Goal: Check status: Check status

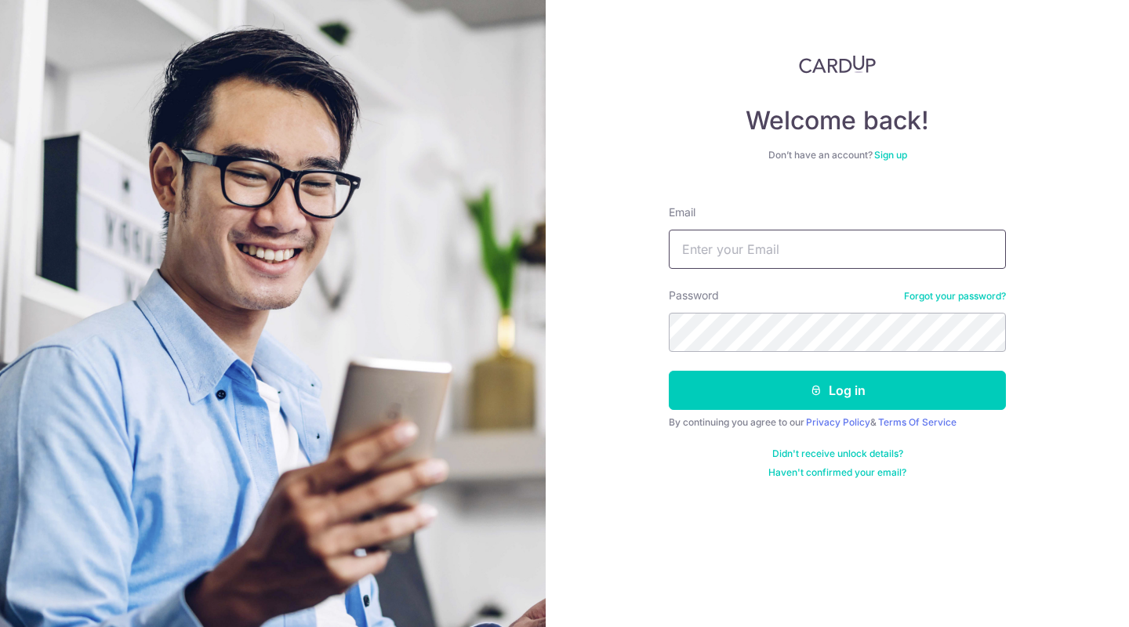
type input "[EMAIL_ADDRESS][DOMAIN_NAME]"
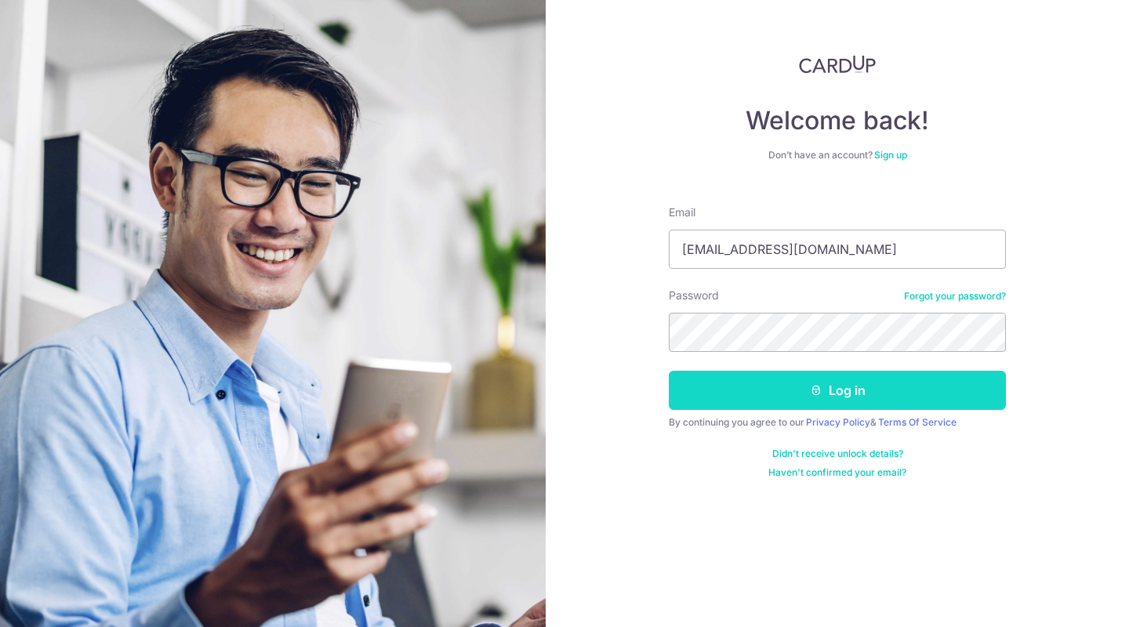
click at [828, 397] on button "Log in" at bounding box center [837, 390] width 337 height 39
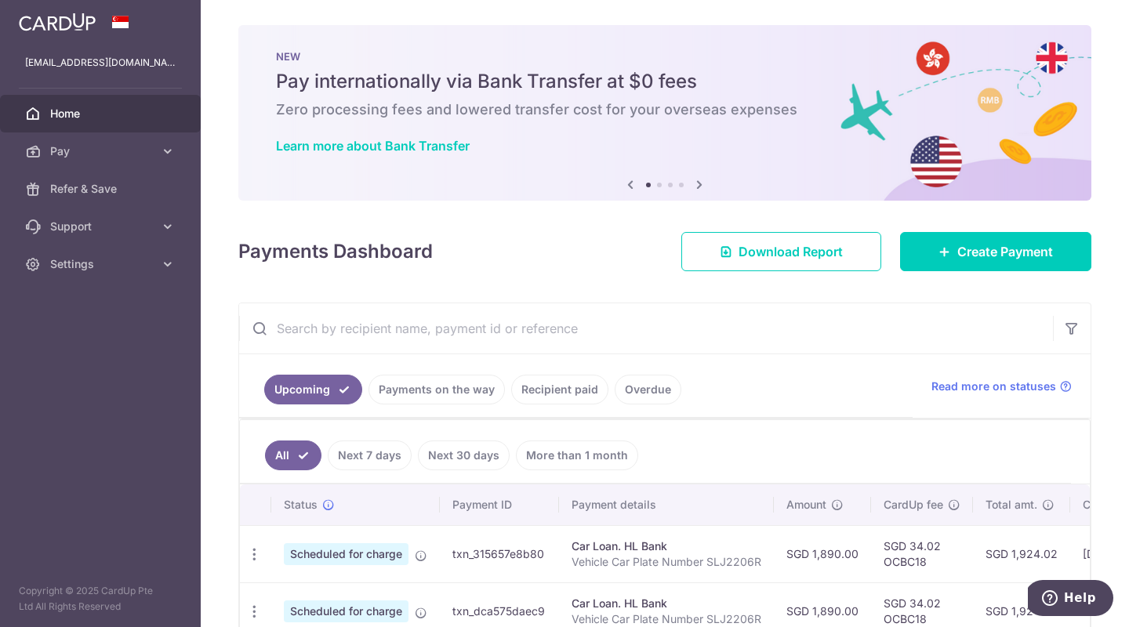
scroll to position [3, 0]
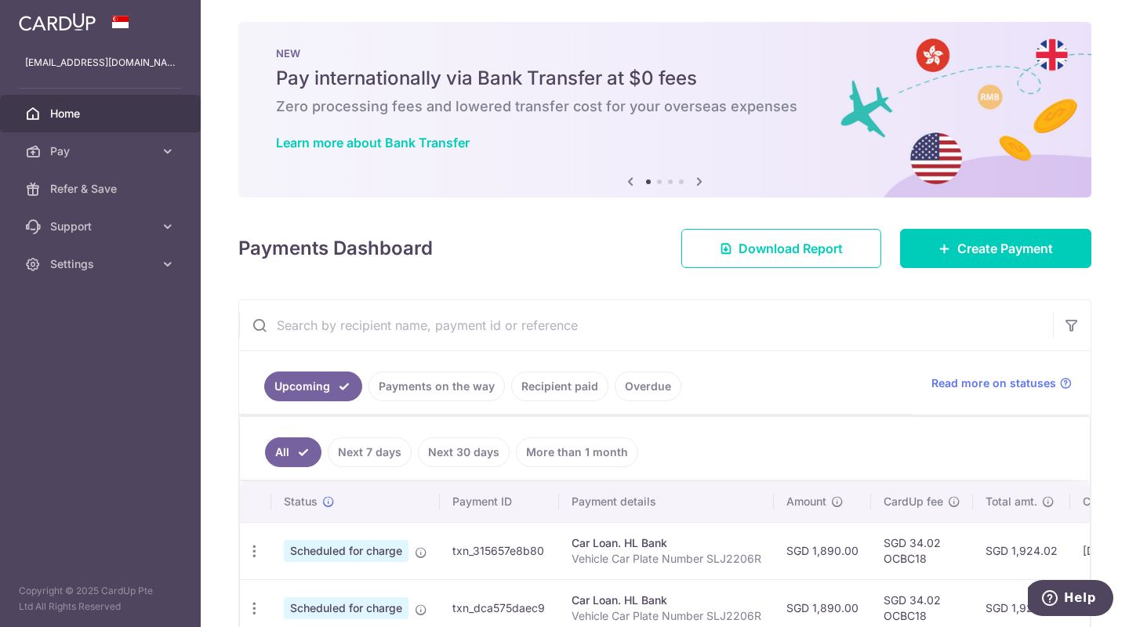
click at [433, 383] on link "Payments on the way" at bounding box center [436, 387] width 136 height 30
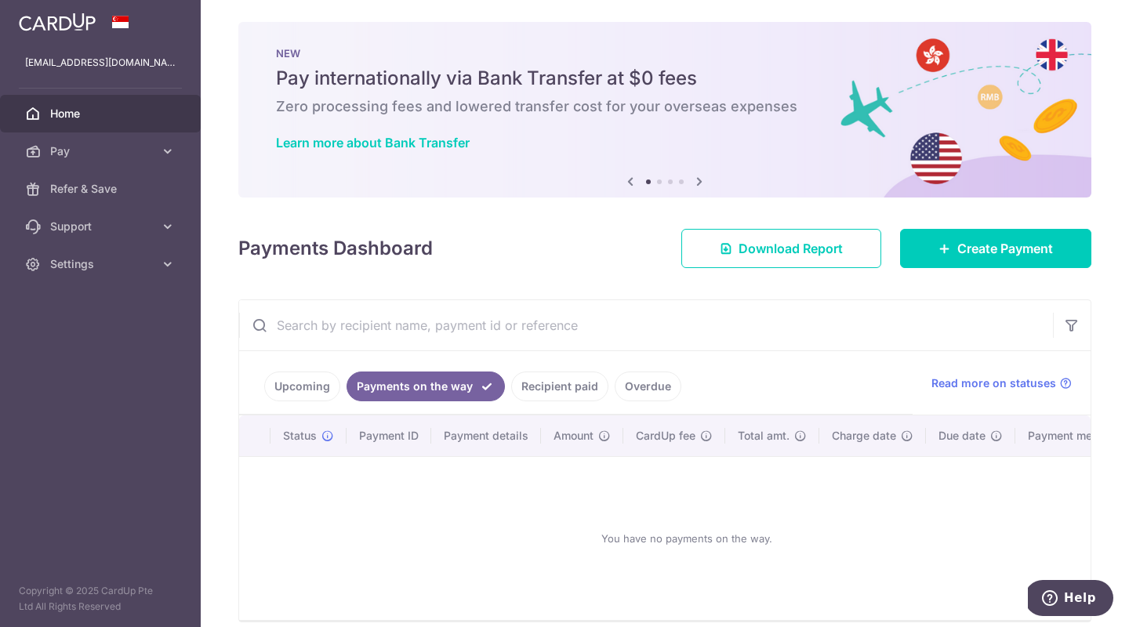
scroll to position [72, 0]
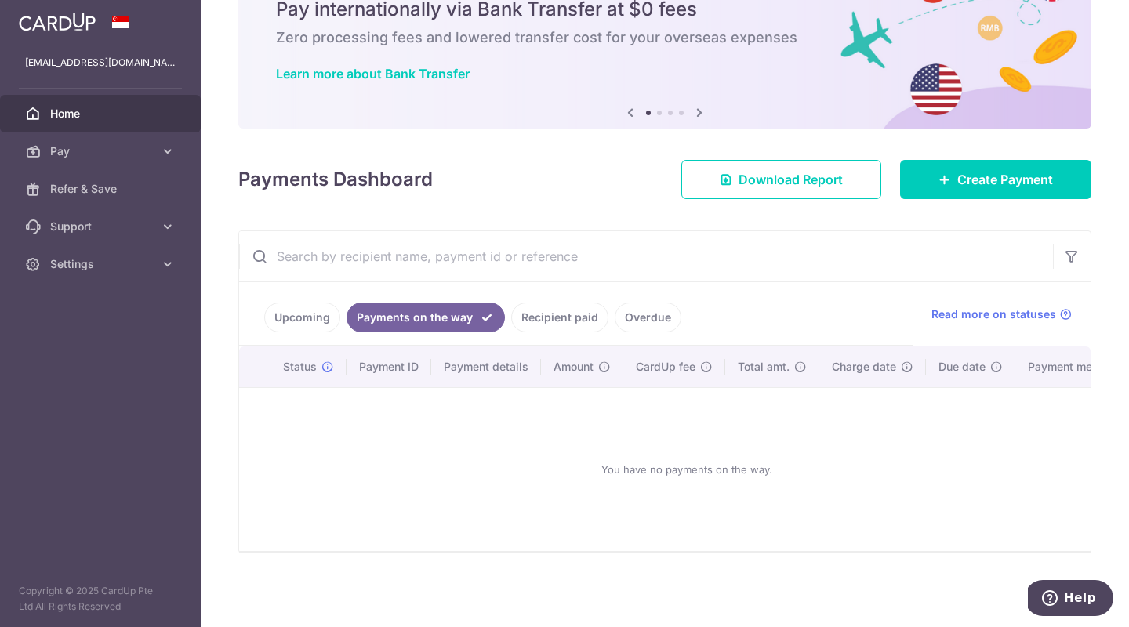
click at [556, 318] on link "Recipient paid" at bounding box center [559, 318] width 97 height 30
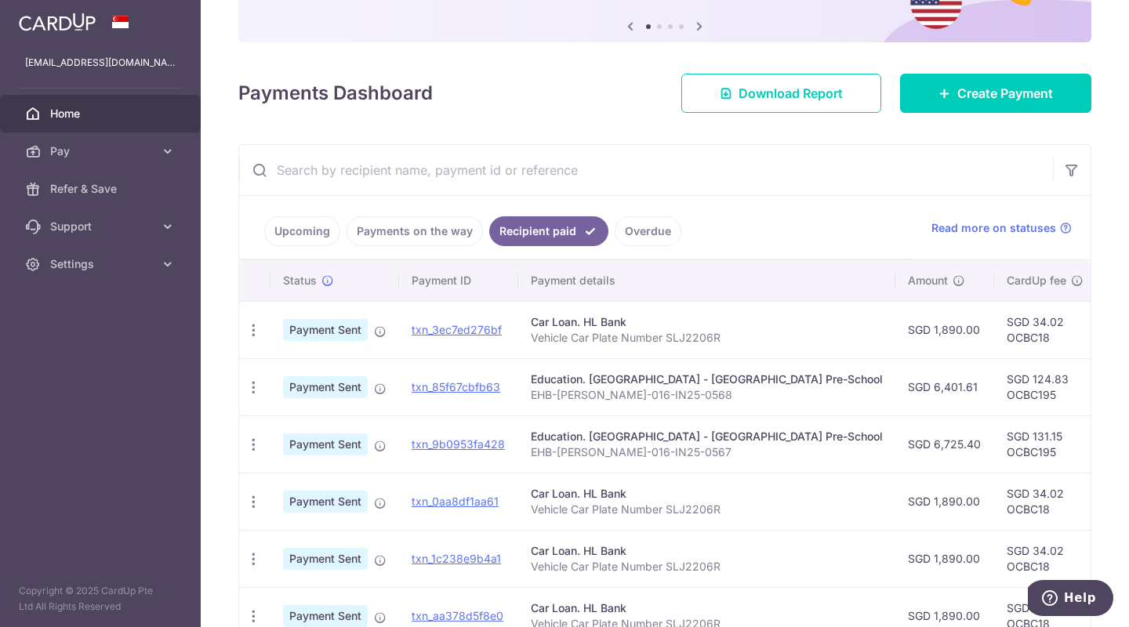
scroll to position [0, 0]
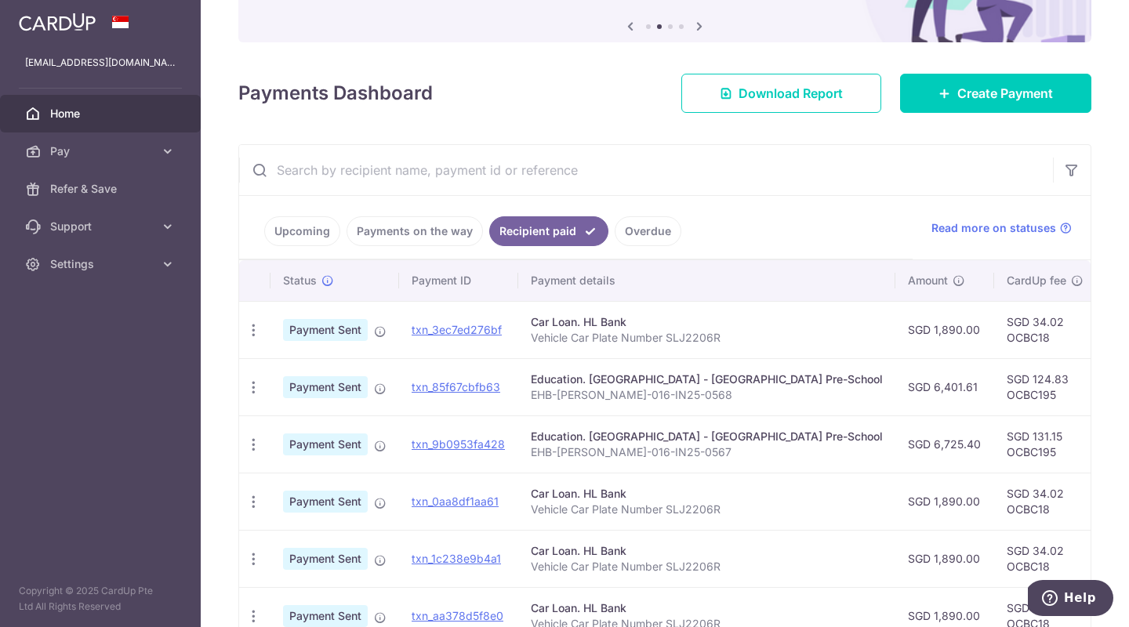
click at [309, 229] on link "Upcoming" at bounding box center [302, 231] width 76 height 30
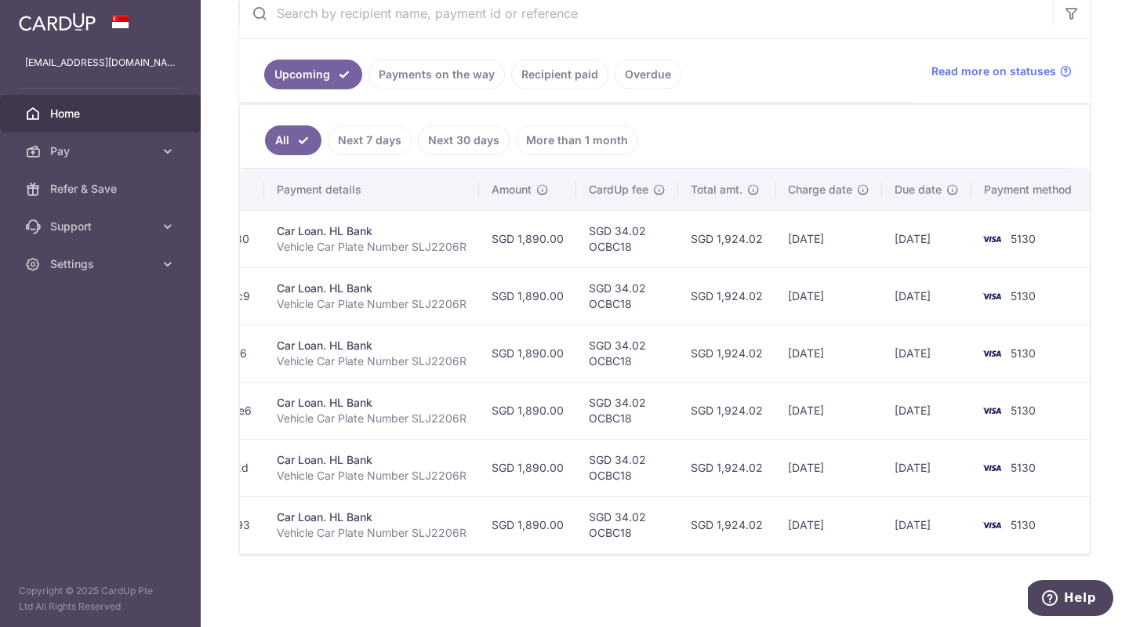
scroll to position [268, 0]
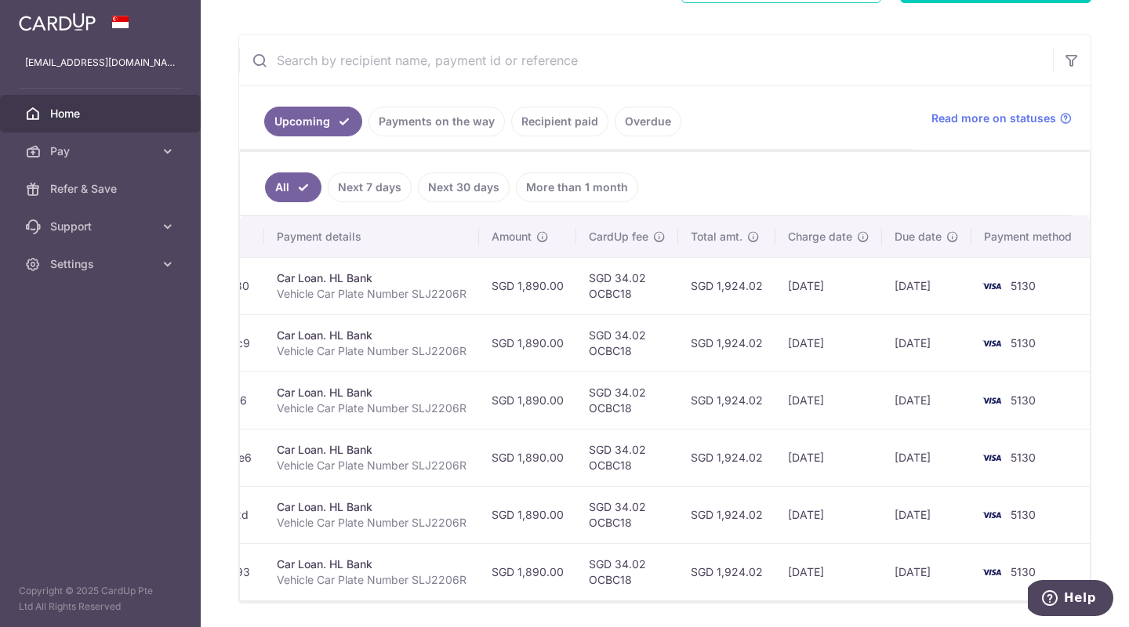
click at [450, 123] on link "Payments on the way" at bounding box center [436, 122] width 136 height 30
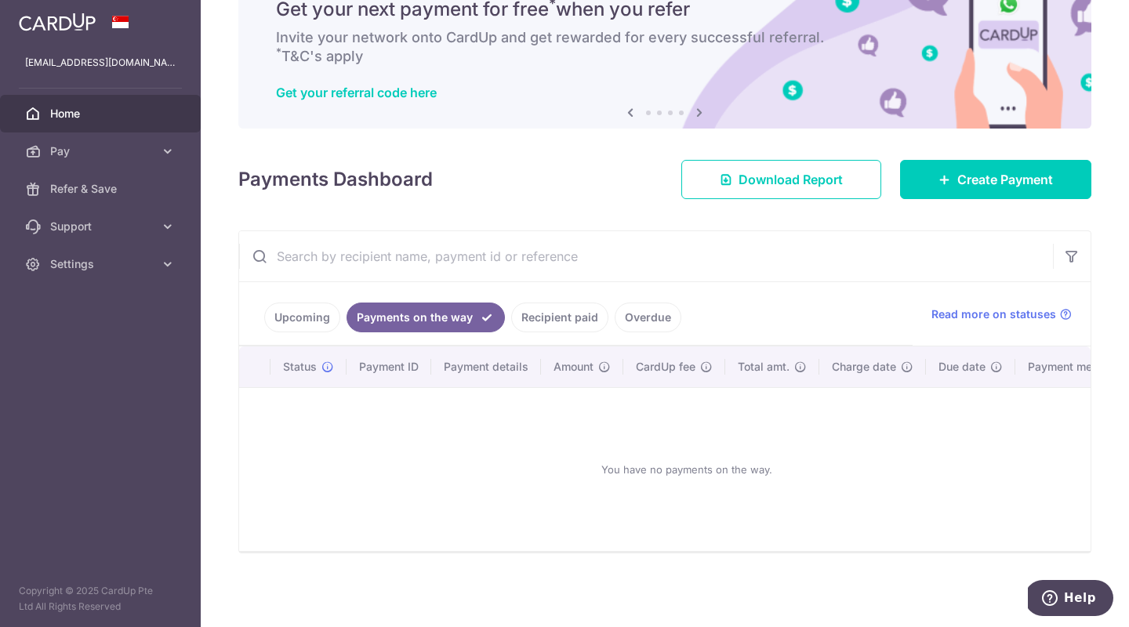
click at [299, 303] on link "Upcoming" at bounding box center [302, 318] width 76 height 30
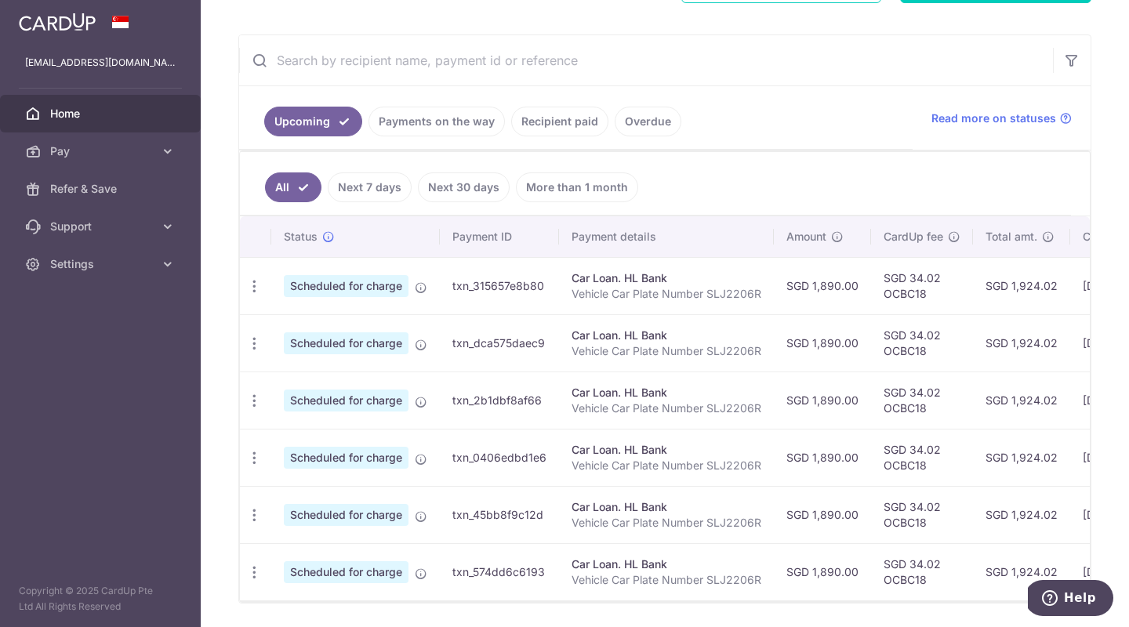
click at [375, 189] on link "Next 7 days" at bounding box center [370, 187] width 84 height 30
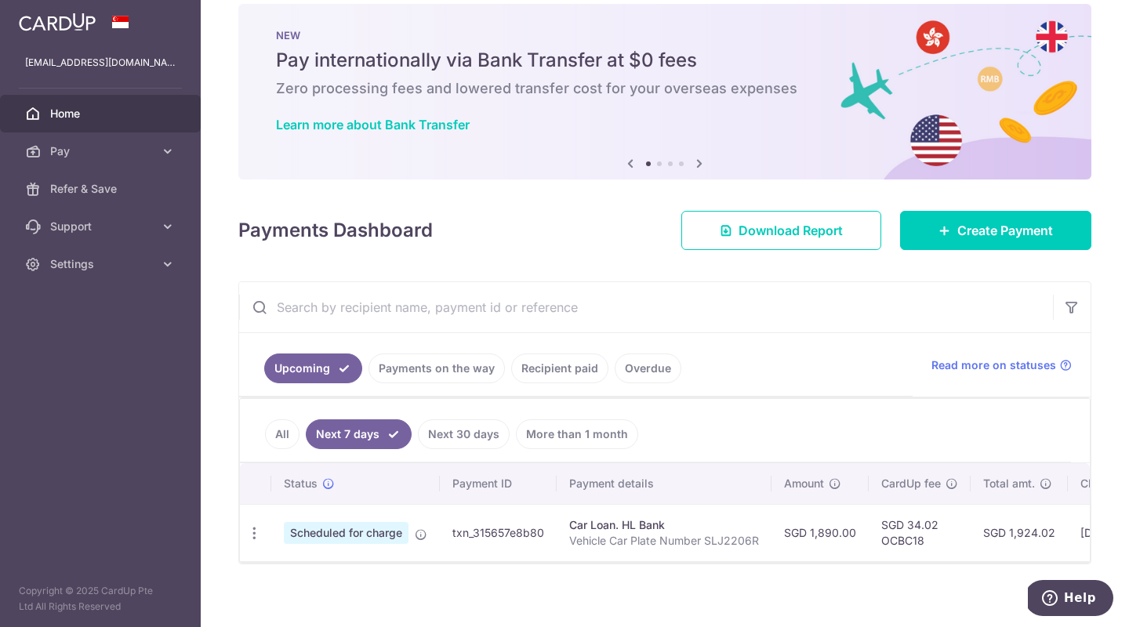
scroll to position [0, 0]
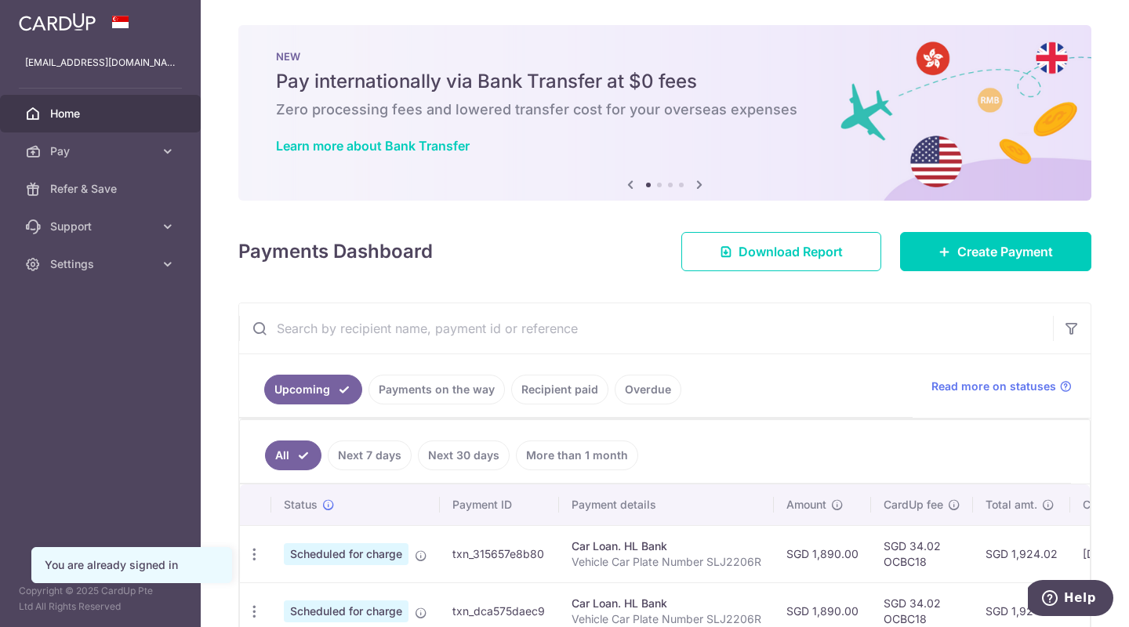
click at [872, 385] on ul "Upcoming Payments on the way Recipient paid Overdue" at bounding box center [575, 385] width 673 height 63
click at [553, 389] on link "Recipient paid" at bounding box center [559, 390] width 97 height 30
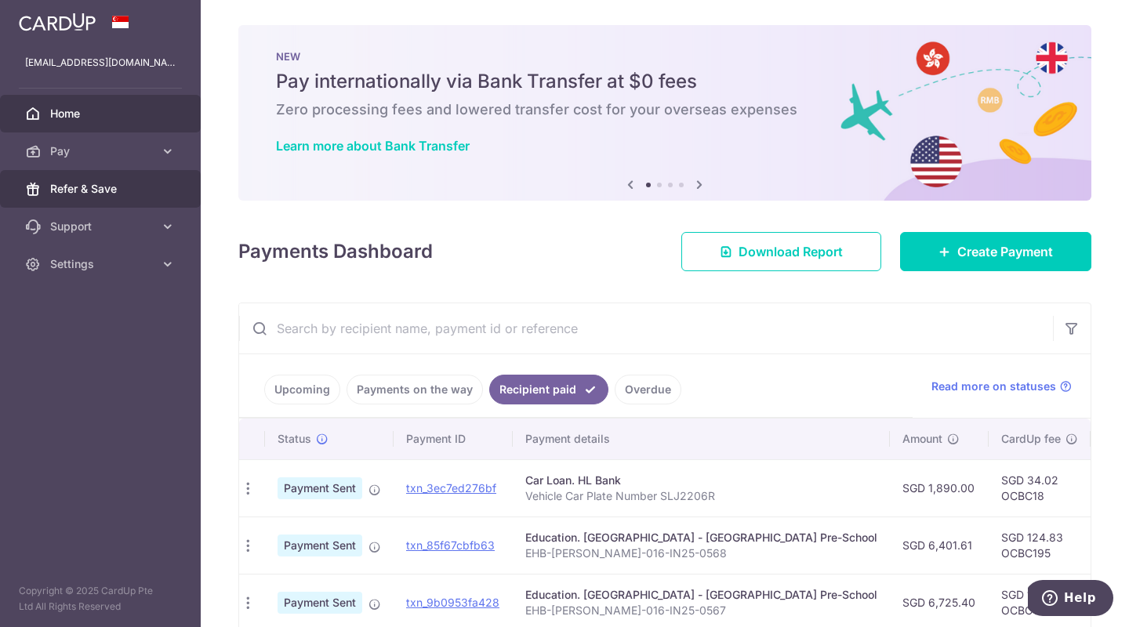
scroll to position [2, 0]
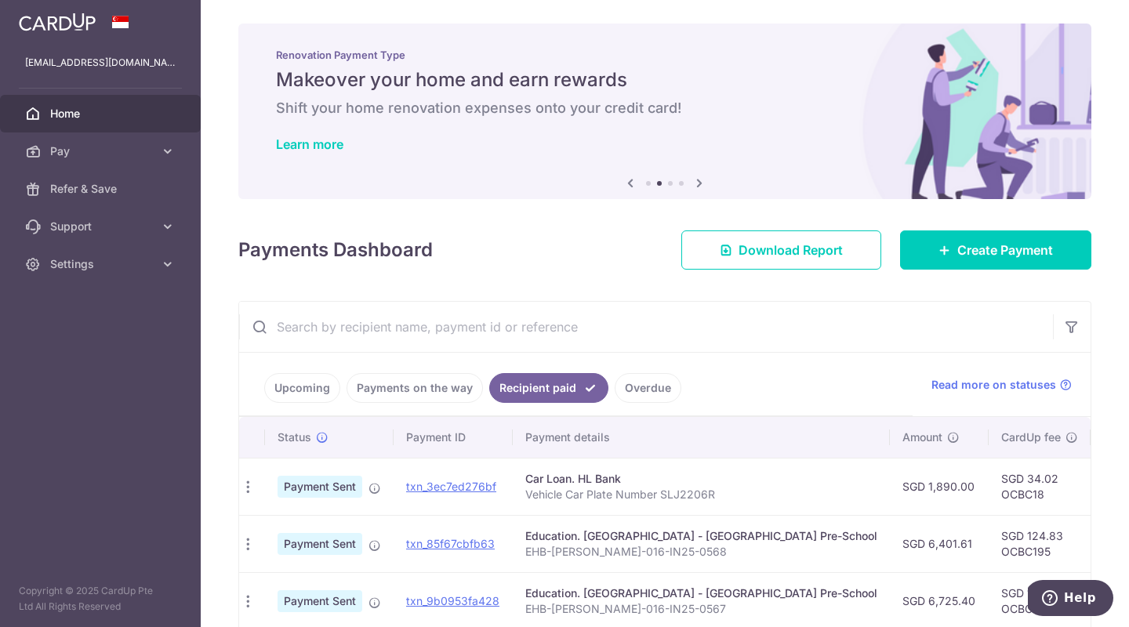
click at [73, 117] on span "Home" at bounding box center [101, 114] width 103 height 16
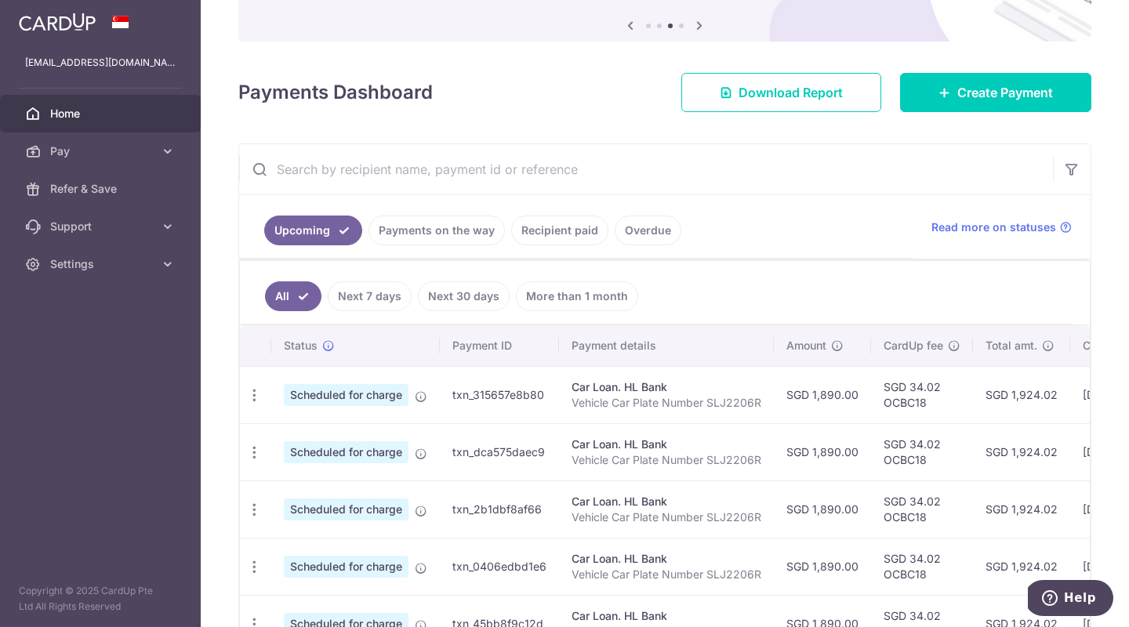
scroll to position [327, 0]
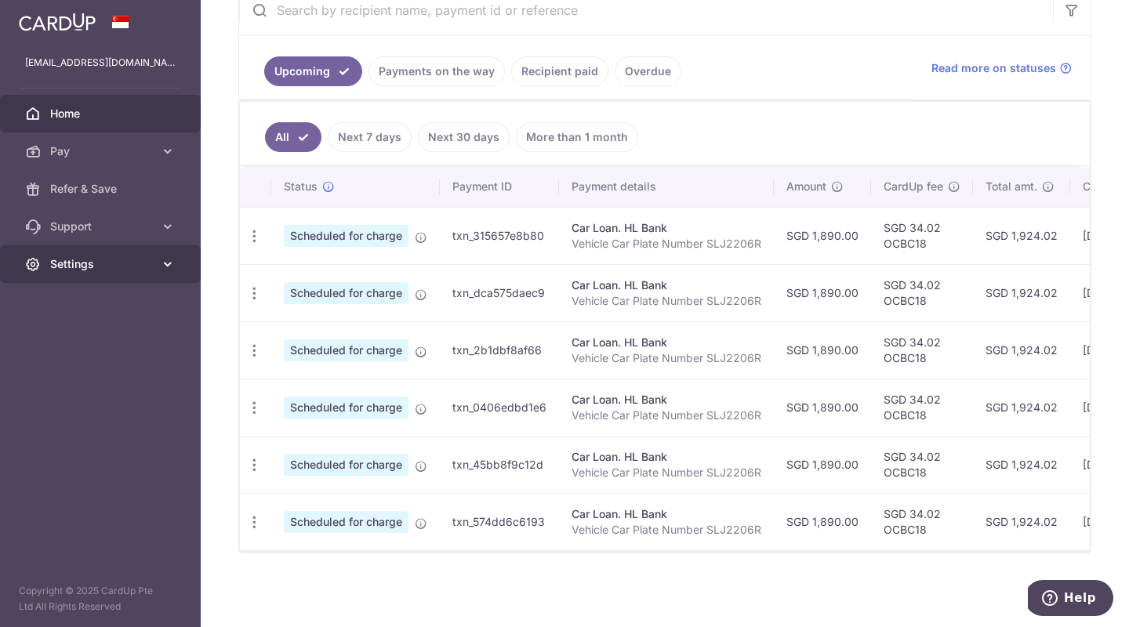
click at [82, 267] on span "Settings" at bounding box center [101, 264] width 103 height 16
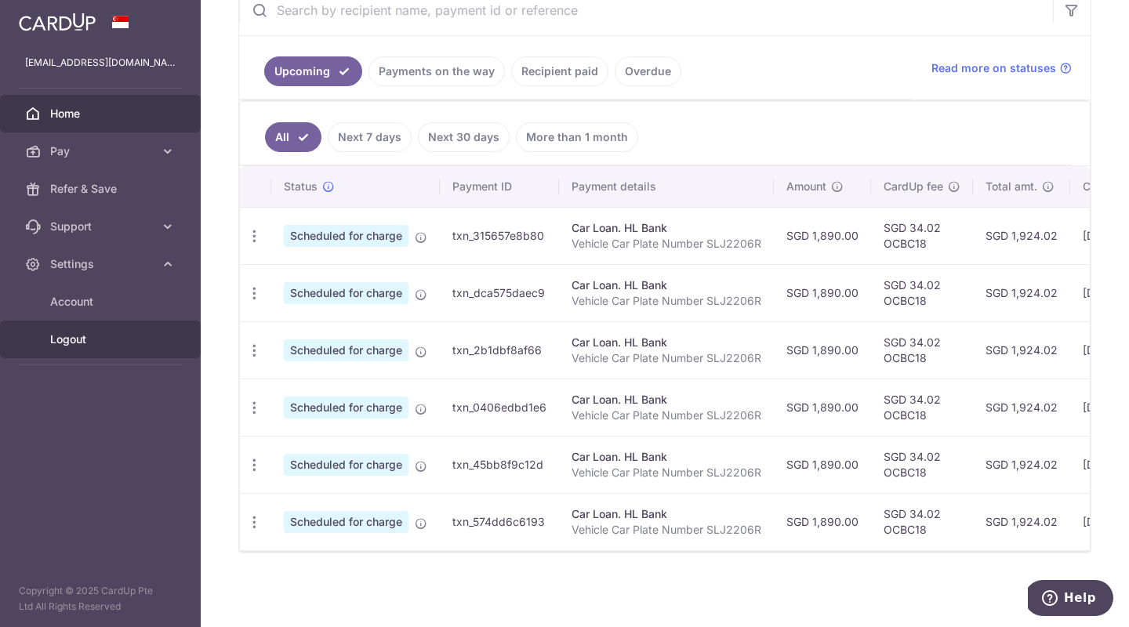
click at [78, 339] on span "Logout" at bounding box center [101, 340] width 103 height 16
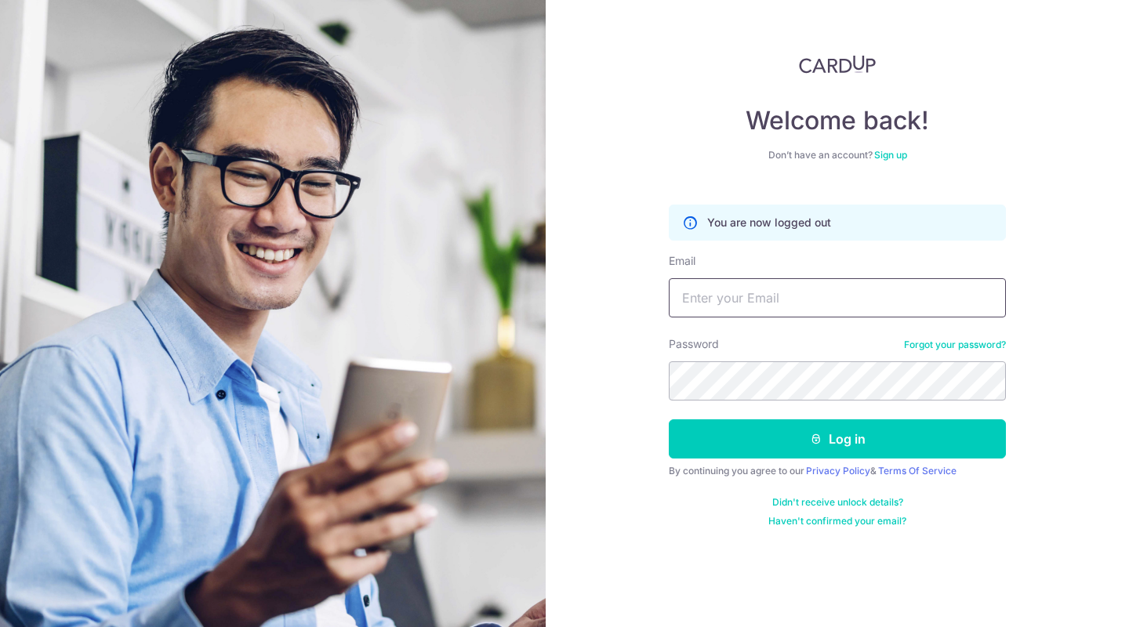
type input "[EMAIL_ADDRESS][DOMAIN_NAME]"
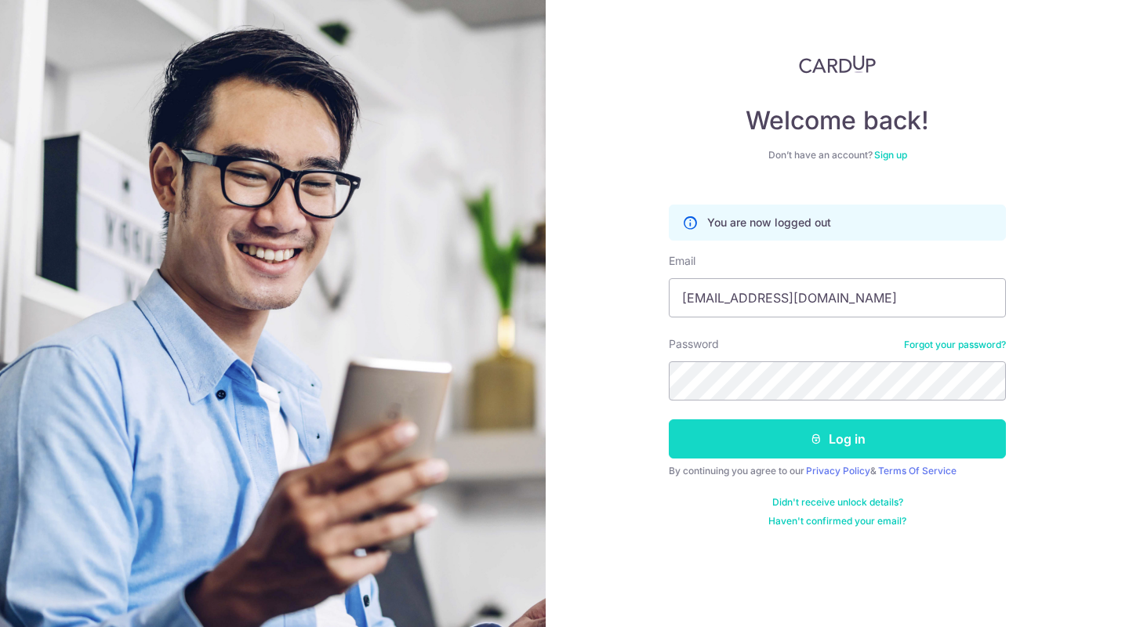
click at [858, 441] on button "Log in" at bounding box center [837, 438] width 337 height 39
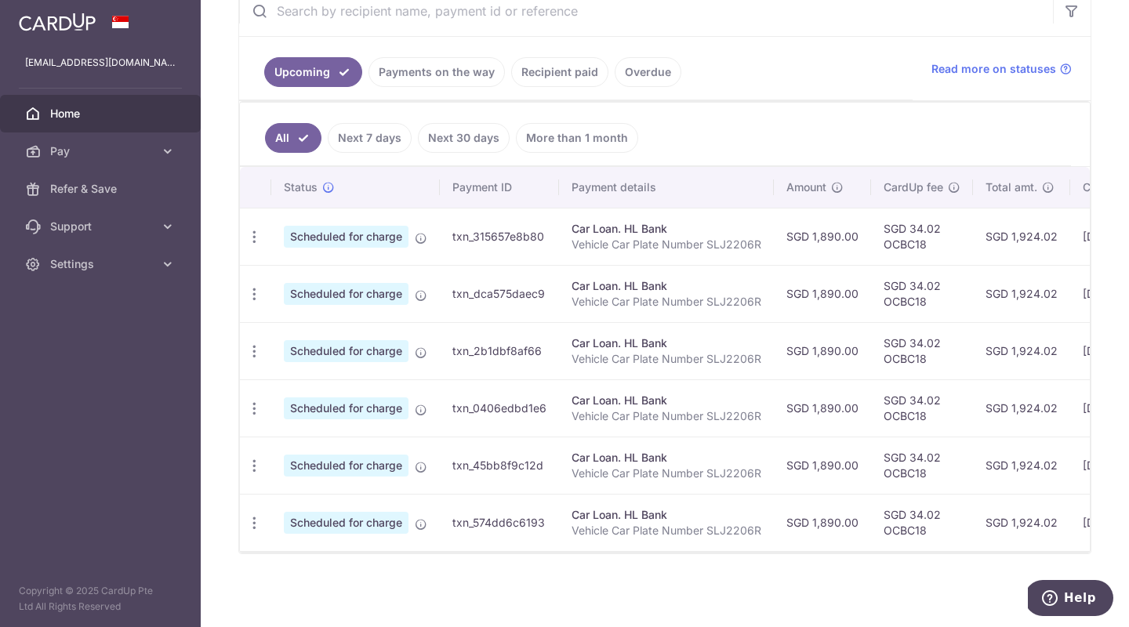
scroll to position [321, 0]
click at [386, 132] on link "Next 7 days" at bounding box center [370, 137] width 84 height 30
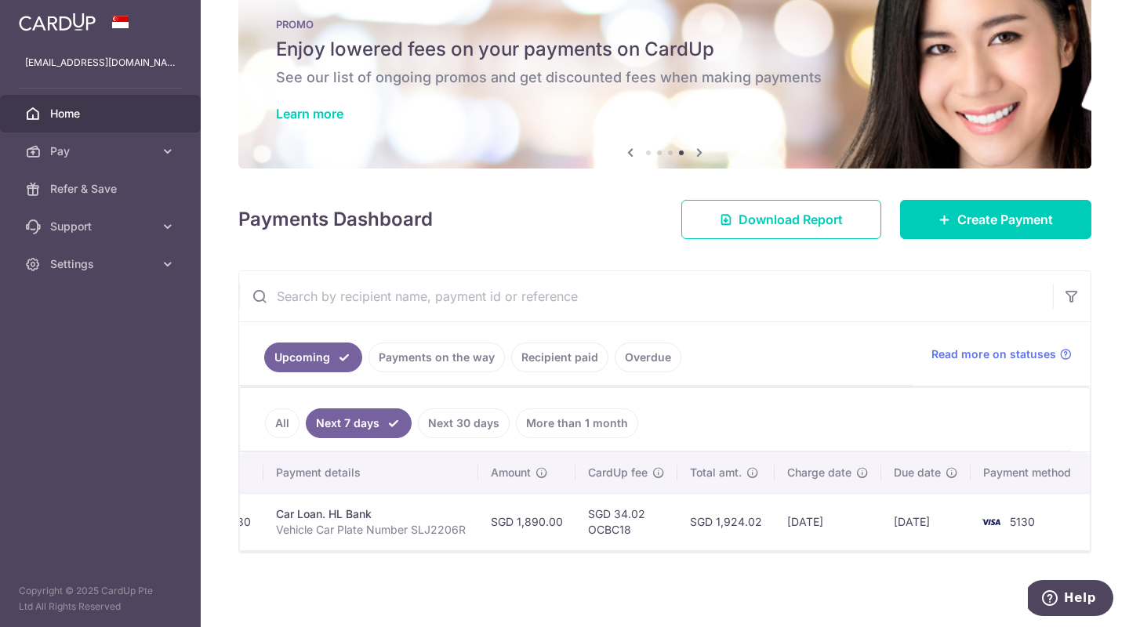
scroll to position [32, 0]
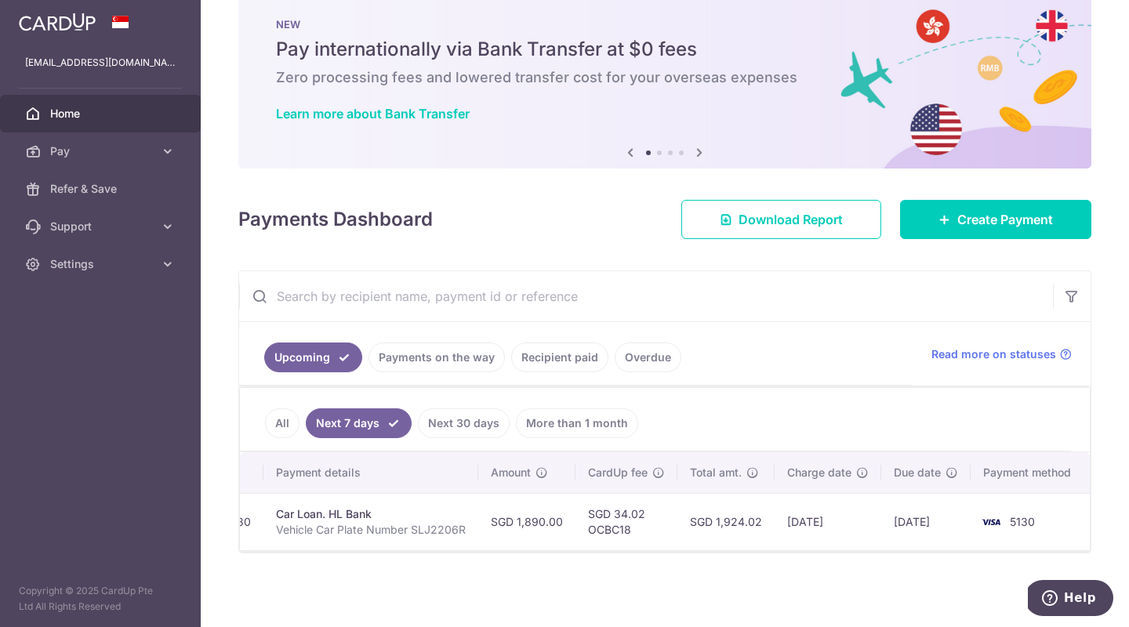
click at [274, 424] on link "All" at bounding box center [282, 423] width 34 height 30
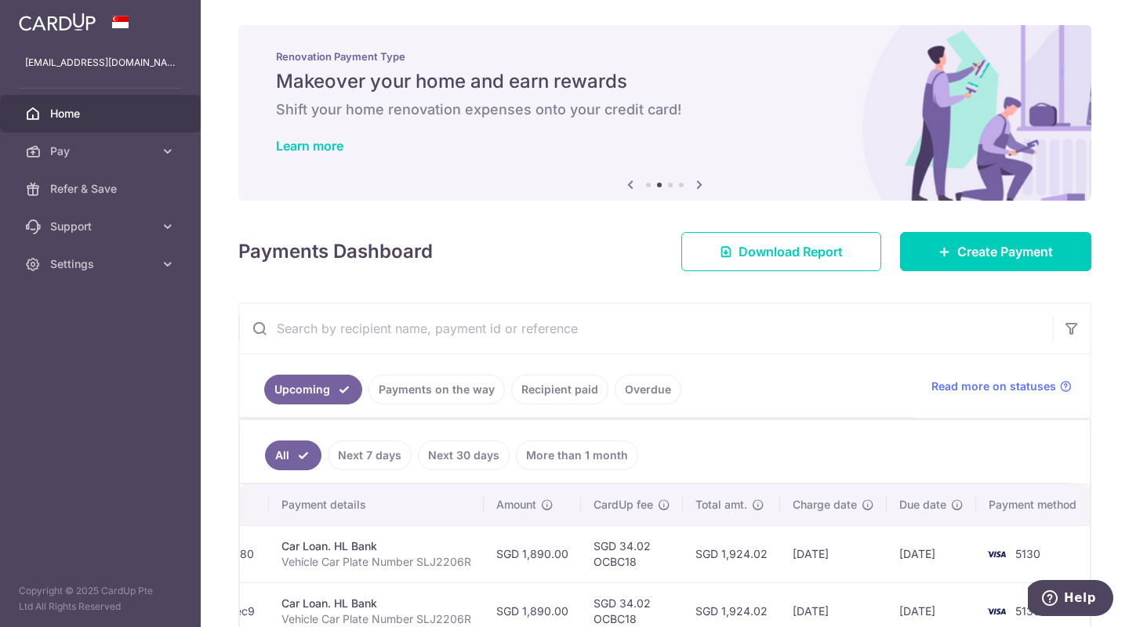
scroll to position [0, 0]
click at [96, 259] on span "Settings" at bounding box center [101, 264] width 103 height 16
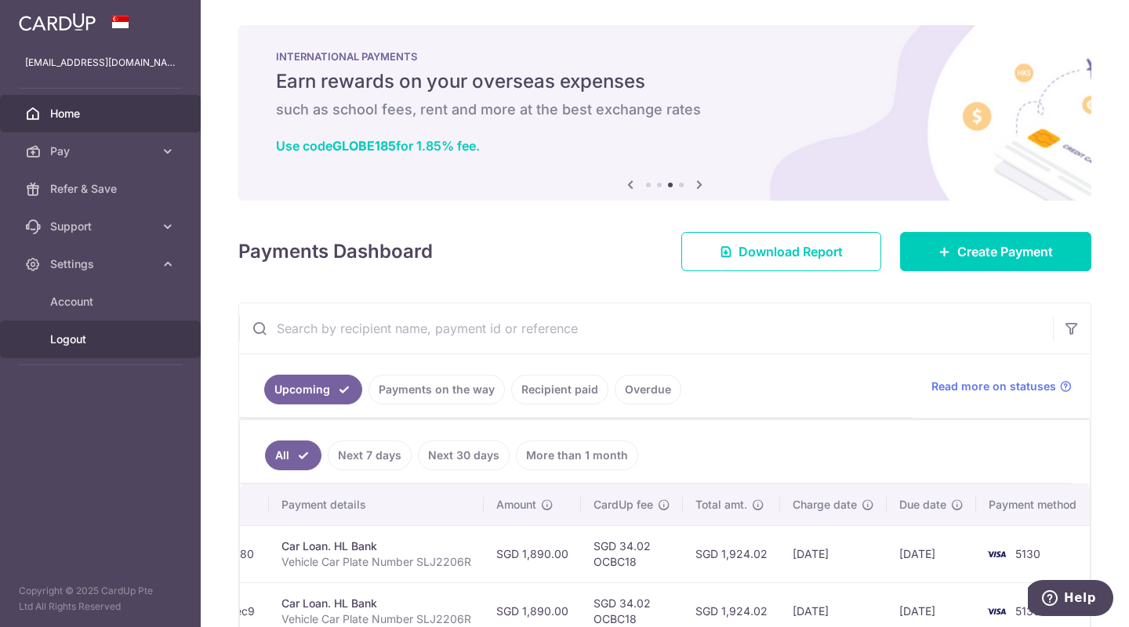
click at [85, 343] on span "Logout" at bounding box center [101, 340] width 103 height 16
